Goal: Check status: Check status

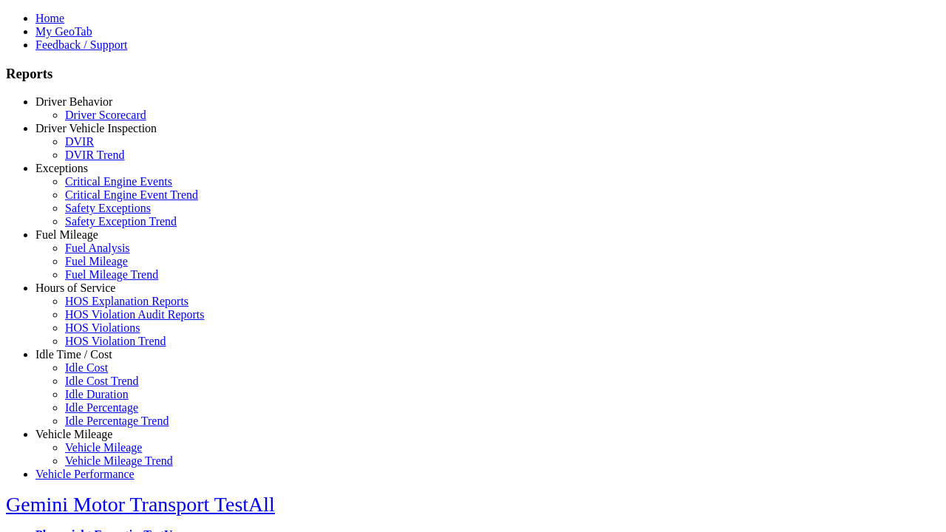
click at [85, 294] on link "Hours of Service" at bounding box center [75, 288] width 80 height 13
click at [96, 347] on link "HOS Violation Trend" at bounding box center [115, 341] width 101 height 13
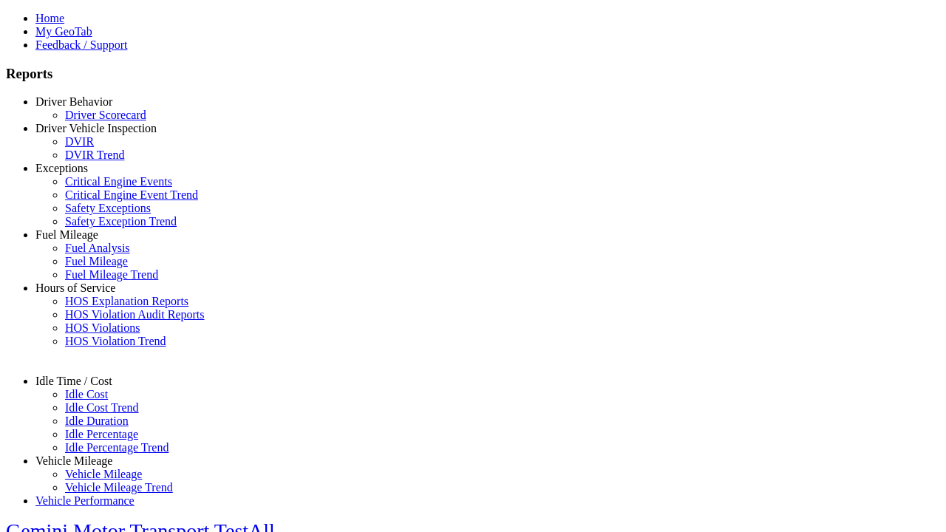
select select "**********"
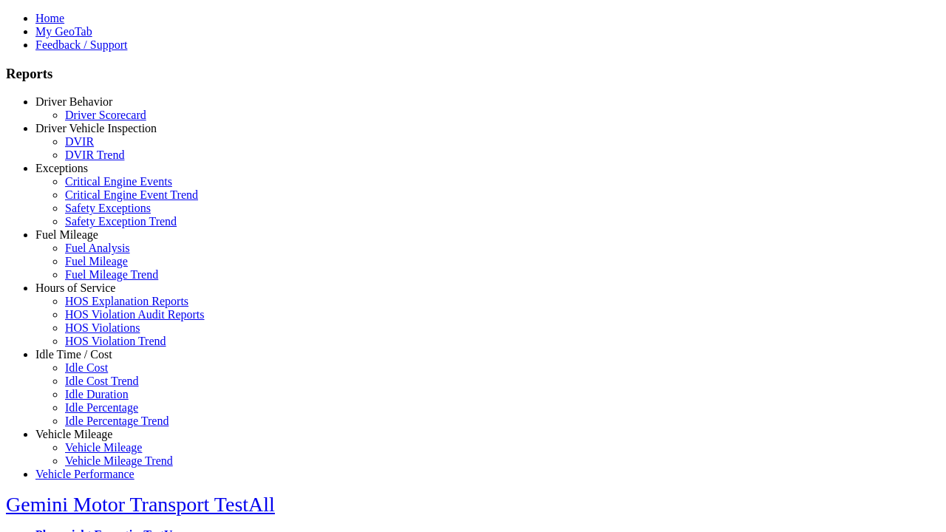
type input "**********"
